Goal: Navigation & Orientation: Find specific page/section

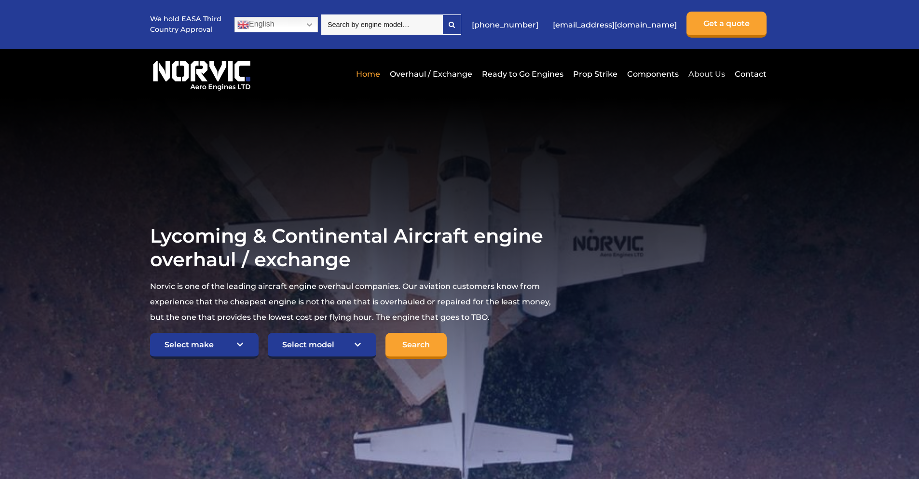
click at [710, 73] on link "About Us" at bounding box center [706, 74] width 41 height 24
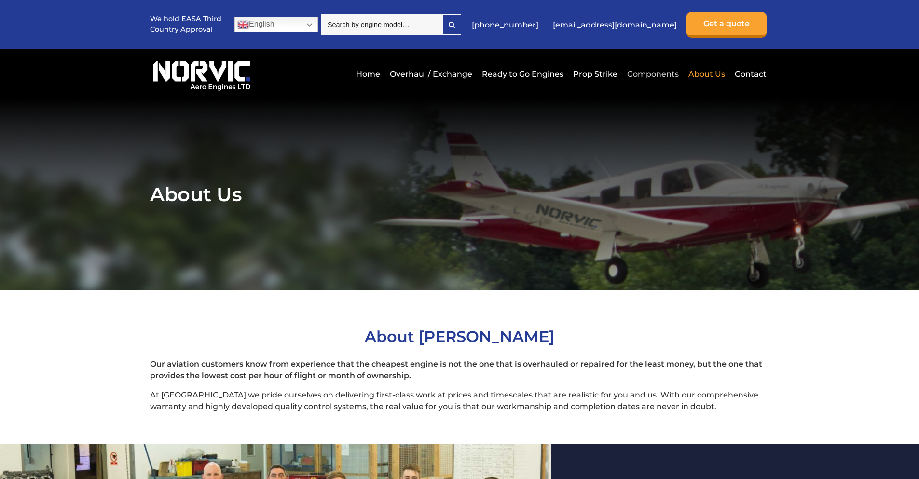
click at [660, 72] on link "Components" at bounding box center [653, 74] width 56 height 24
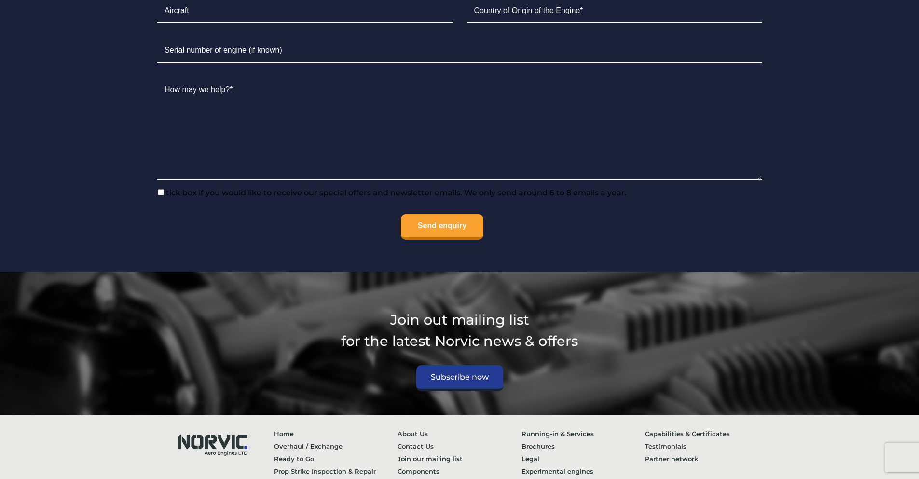
scroll to position [1149, 0]
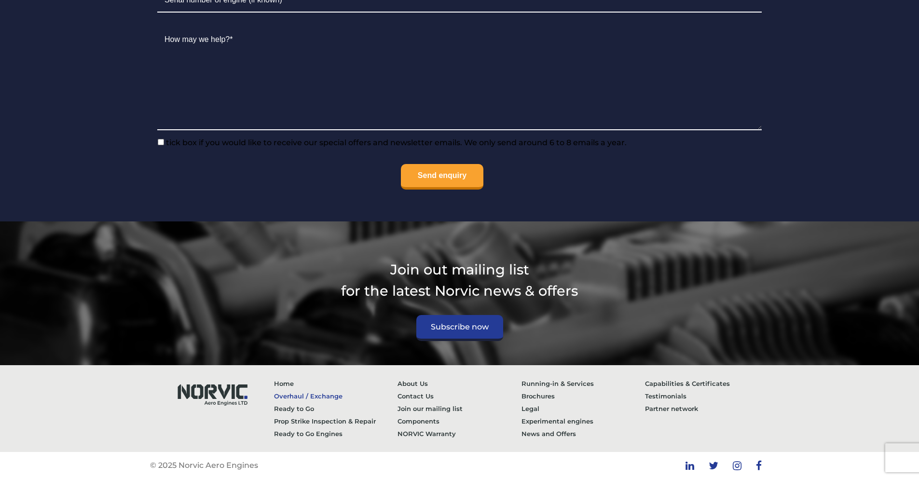
click at [324, 397] on link "Overhaul / Exchange" at bounding box center [336, 396] width 124 height 13
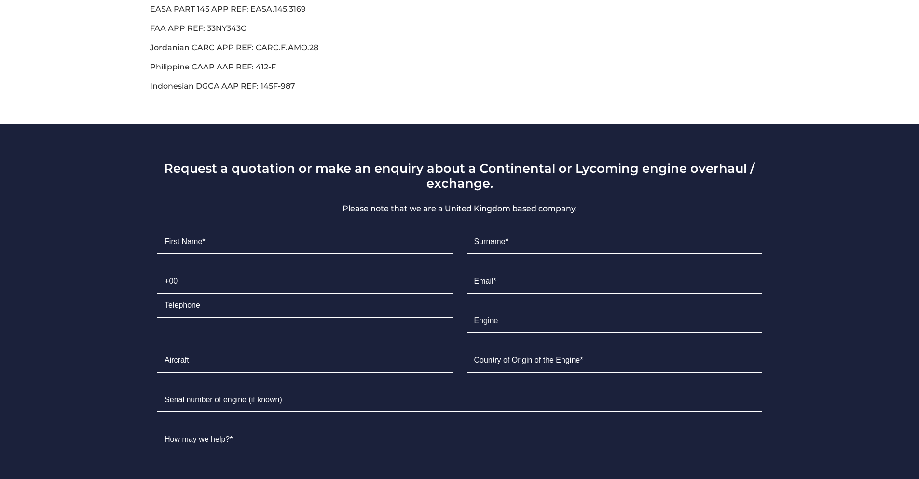
scroll to position [579, 0]
